Goal: Task Accomplishment & Management: Complete application form

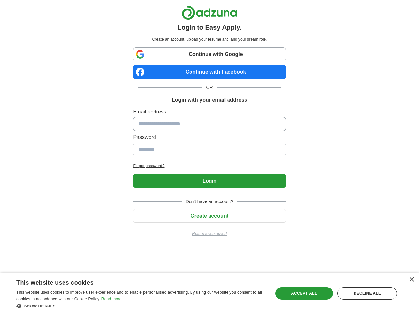
click at [209, 123] on input at bounding box center [209, 124] width 153 height 14
click at [209, 181] on button "Login" at bounding box center [209, 181] width 153 height 14
click at [209, 205] on span "Don't have an account?" at bounding box center [210, 201] width 56 height 7
click at [411, 280] on div "×" at bounding box center [411, 280] width 5 height 5
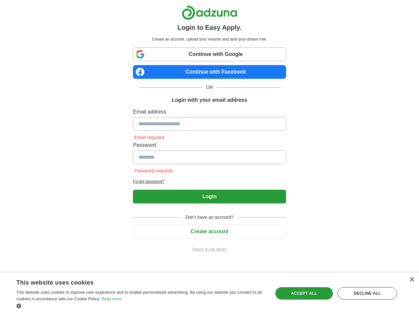
click at [141, 306] on div "Show details Hide details" at bounding box center [140, 306] width 249 height 7
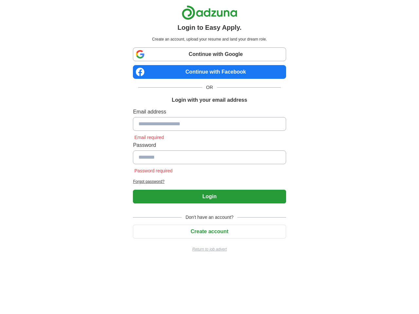
click at [304, 263] on html "Login to Easy Apply. Create an account, upload your resume and land your dream …" at bounding box center [209, 131] width 419 height 263
click at [367, 263] on html "Login to Easy Apply. Create an account, upload your resume and land your dream …" at bounding box center [209, 131] width 419 height 263
click at [20, 263] on html "Login to Easy Apply. Create an account, upload your resume and land your dream …" at bounding box center [209, 131] width 419 height 263
click at [88, 263] on html "Login to Easy Apply. Create an account, upload your resume and land your dream …" at bounding box center [209, 131] width 419 height 263
click at [141, 263] on html "Login to Easy Apply. Create an account, upload your resume and land your dream …" at bounding box center [209, 131] width 419 height 263
